Goal: Check status

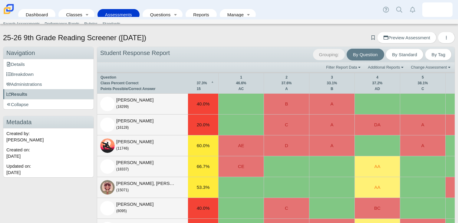
select select "100"
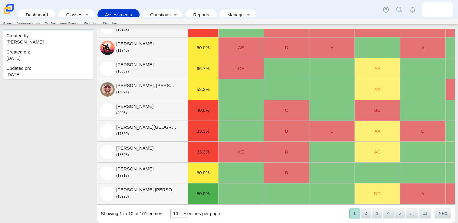
scroll to position [101, 0]
click at [180, 213] on select "10 25 50 100" at bounding box center [178, 213] width 17 height 9
select select "100"
click at [170, 209] on select "10 25 50 100" at bounding box center [178, 213] width 17 height 9
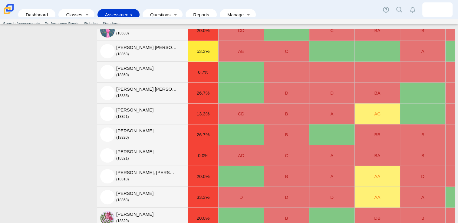
scroll to position [1763, 0]
